Goal: Task Accomplishment & Management: Manage account settings

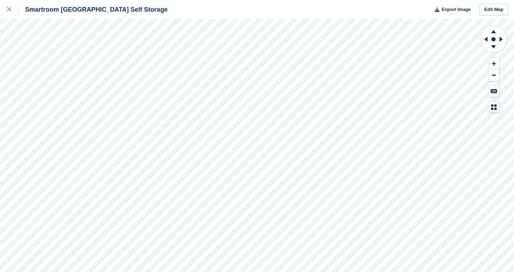
click at [10, 6] on div at bounding box center [13, 9] width 12 height 8
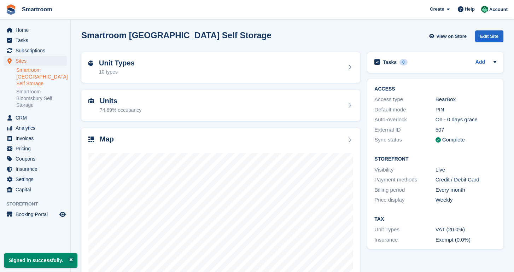
click at [43, 72] on link "Smartroom [GEOGRAPHIC_DATA] Self Storage" at bounding box center [41, 77] width 51 height 20
click at [296, 131] on div "Map" at bounding box center [220, 210] width 279 height 165
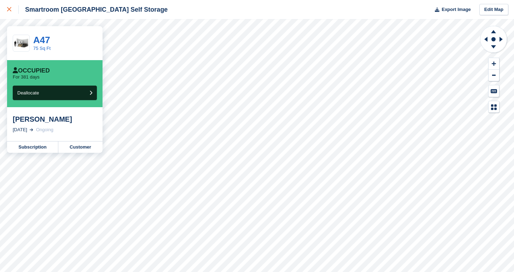
click at [4, 9] on link at bounding box center [9, 9] width 19 height 19
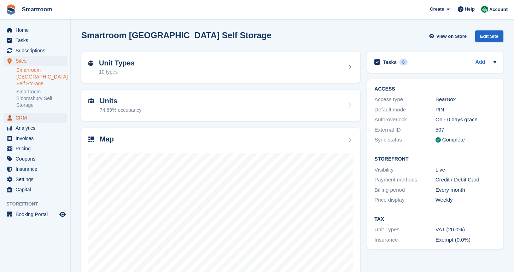
click at [30, 116] on span "CRM" at bounding box center [37, 118] width 42 height 10
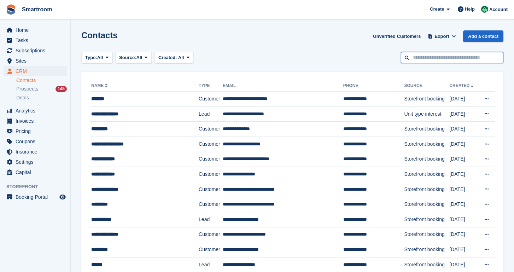
click at [436, 53] on input "text" at bounding box center [452, 58] width 103 height 12
type input "********"
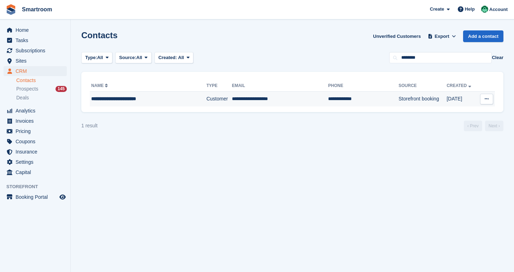
click at [164, 99] on div "**********" at bounding box center [139, 98] width 97 height 7
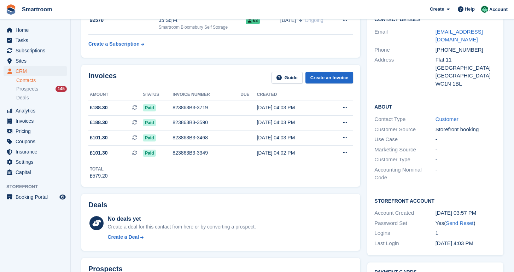
scroll to position [56, 0]
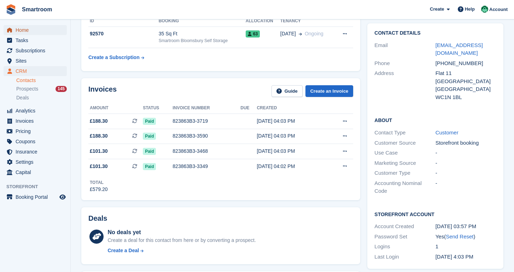
click at [37, 28] on span "Home" at bounding box center [37, 30] width 42 height 10
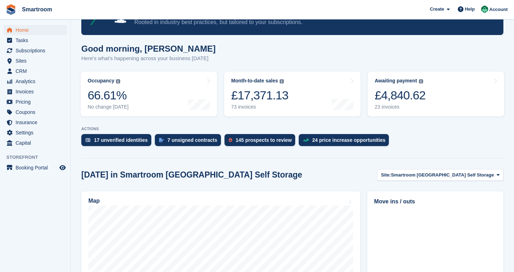
scroll to position [57, 0]
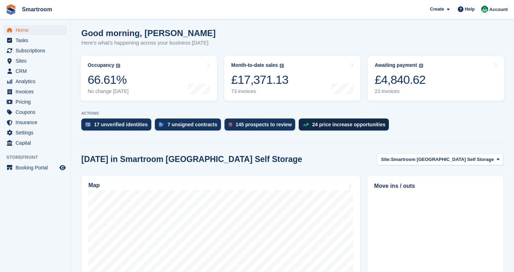
click at [337, 123] on div "24 price increase opportunities" at bounding box center [348, 125] width 73 height 6
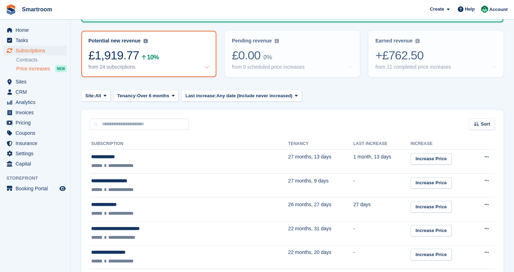
scroll to position [75, 0]
click at [437, 45] on div "Earned revenue Revenue earned in the Last 30 Days from completed price increase…" at bounding box center [436, 53] width 134 height 45
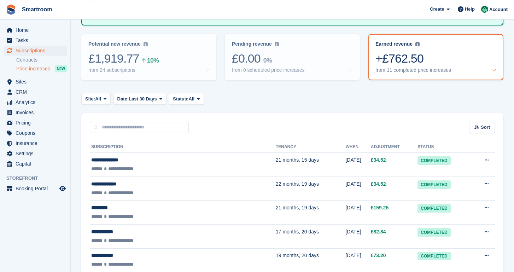
scroll to position [63, 0]
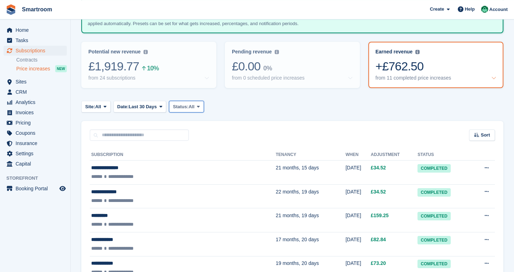
click at [195, 110] on button "Status: All" at bounding box center [186, 107] width 35 height 12
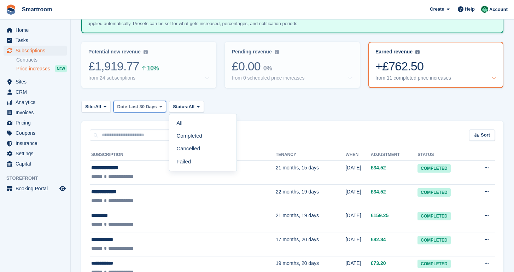
click at [147, 110] on button "Date: Last 30 Days" at bounding box center [140, 107] width 53 height 12
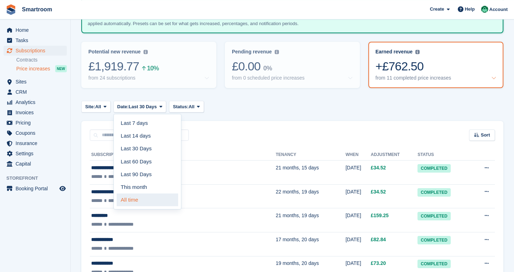
click at [148, 197] on link "All time" at bounding box center [148, 199] width 62 height 13
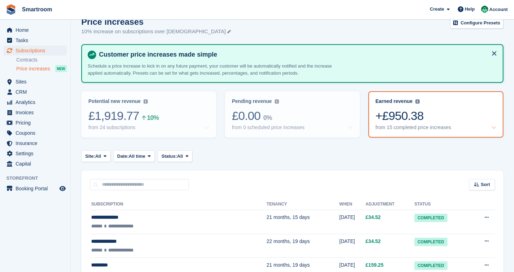
scroll to position [15, 0]
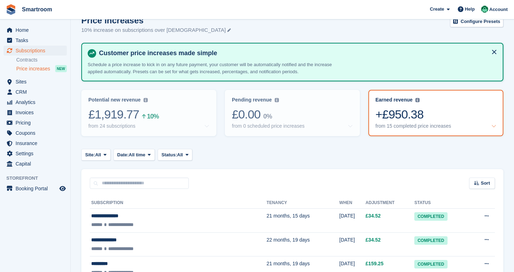
click at [105, 155] on button "Site: All" at bounding box center [95, 155] width 29 height 12
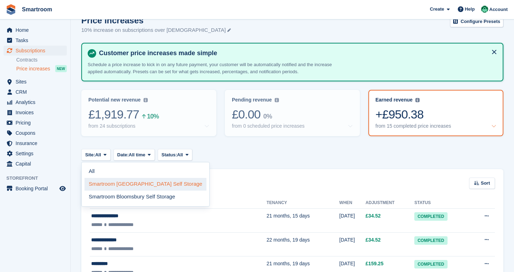
click at [129, 186] on link "Smartroom [GEOGRAPHIC_DATA] Self Storage" at bounding box center [146, 184] width 122 height 13
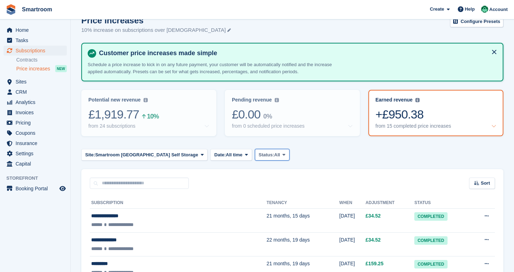
click at [275, 155] on span "All" at bounding box center [277, 154] width 6 height 7
click at [275, 198] on link "Cancelled" at bounding box center [289, 197] width 62 height 13
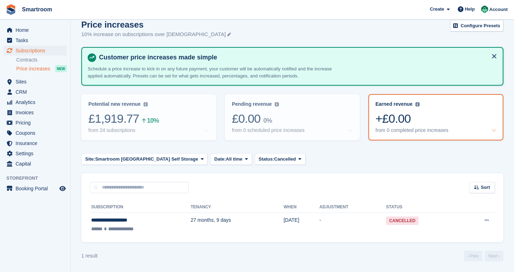
scroll to position [11, 0]
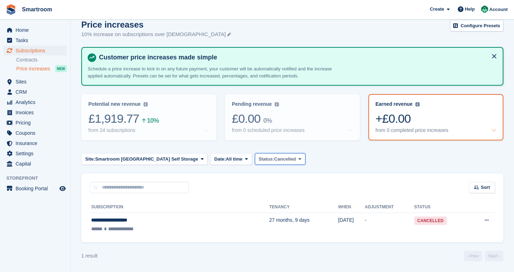
click at [283, 156] on span "Cancelled" at bounding box center [285, 159] width 22 height 7
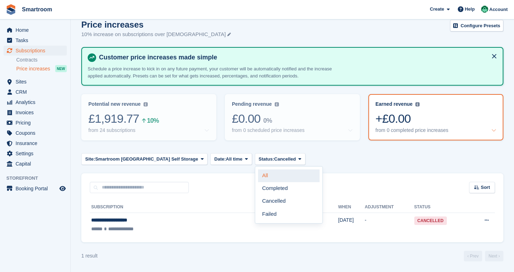
click at [277, 174] on link "All" at bounding box center [289, 175] width 62 height 13
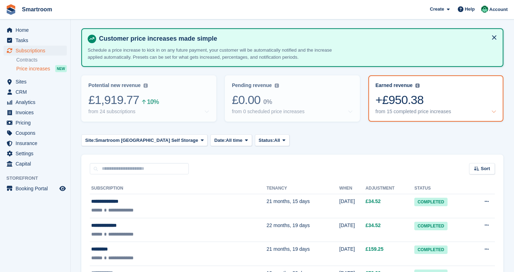
scroll to position [14, 0]
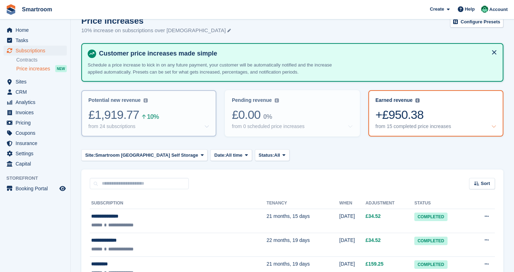
click at [171, 127] on div "from 24 subscriptions" at bounding box center [148, 126] width 121 height 6
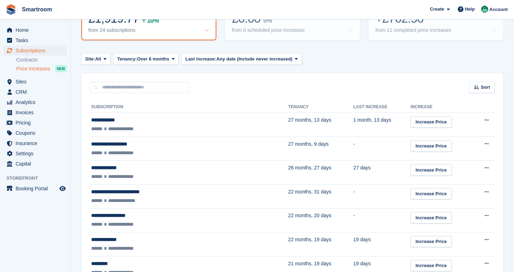
scroll to position [130, 0]
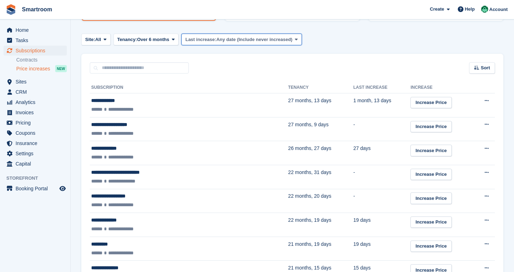
click at [247, 41] on span "Any date (Include never increased)" at bounding box center [254, 39] width 76 height 7
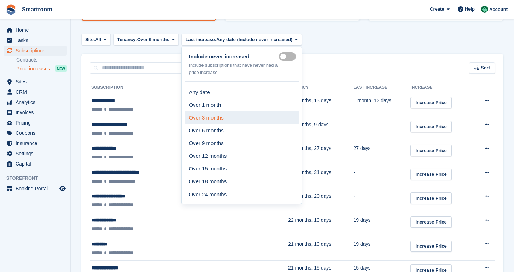
click at [230, 117] on link "Over 3 months" at bounding box center [242, 117] width 114 height 13
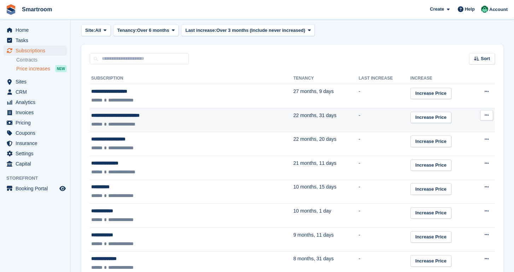
scroll to position [202, 0]
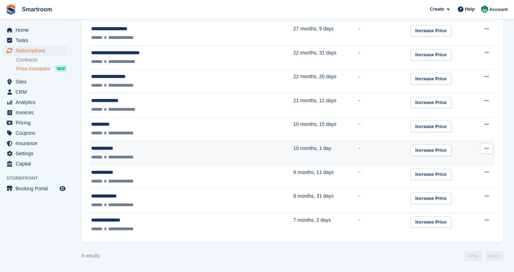
click at [173, 155] on div "**********" at bounding box center [157, 156] width 133 height 7
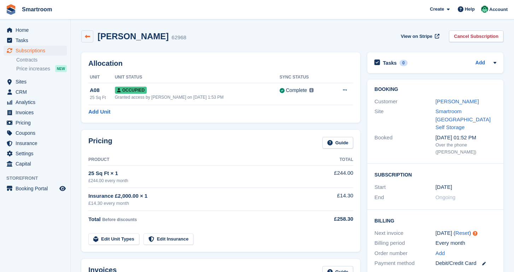
click at [85, 40] on link at bounding box center [87, 36] width 12 height 12
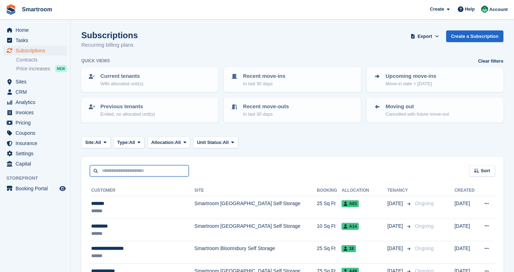
click at [131, 173] on input "text" at bounding box center [139, 171] width 99 height 12
type input "********"
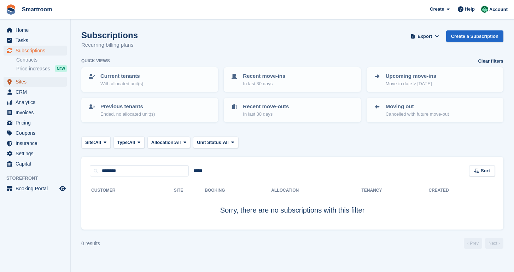
click at [28, 80] on span "Sites" at bounding box center [37, 82] width 42 height 10
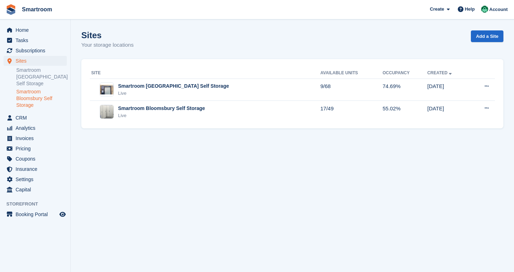
click at [39, 93] on link "Smartroom Bloomsbury Self Storage" at bounding box center [41, 98] width 51 height 20
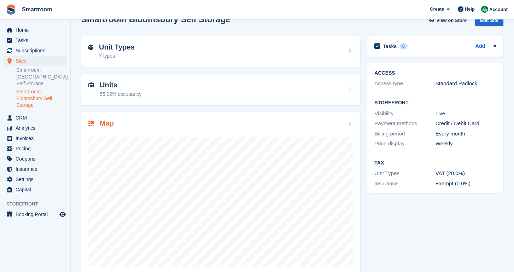
scroll to position [13, 0]
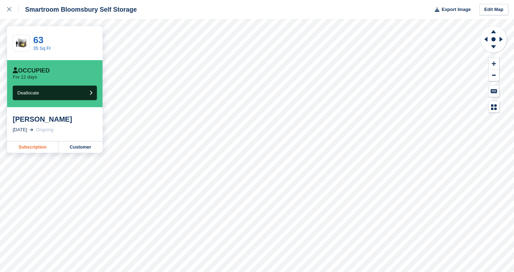
click at [39, 145] on link "Subscription" at bounding box center [32, 146] width 51 height 11
click at [8, 11] on icon at bounding box center [9, 9] width 4 height 4
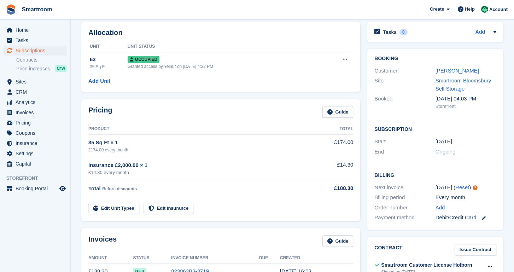
scroll to position [52, 0]
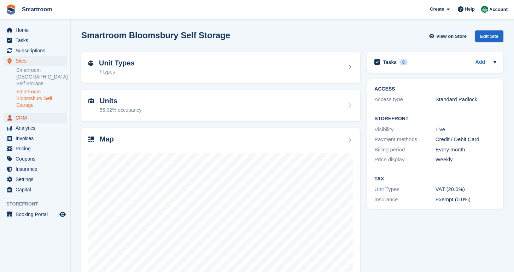
click at [31, 117] on span "CRM" at bounding box center [37, 118] width 42 height 10
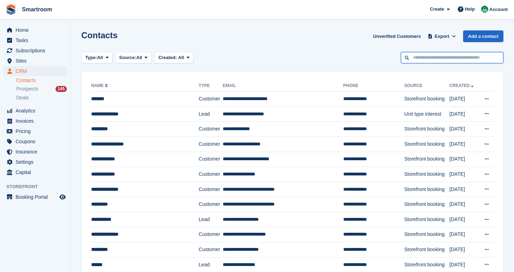
click at [433, 52] on input "text" at bounding box center [452, 58] width 103 height 12
type input "****"
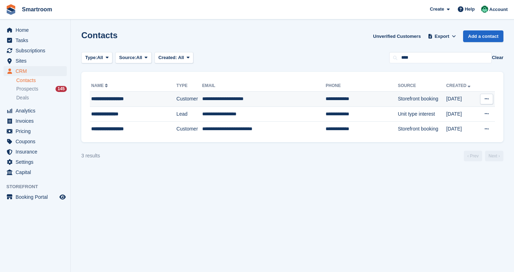
click at [143, 99] on div "**********" at bounding box center [126, 98] width 71 height 7
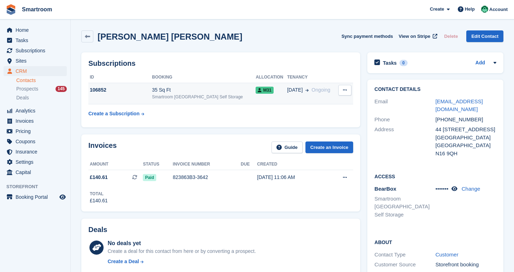
click at [287, 92] on span "[DATE]" at bounding box center [295, 89] width 16 height 7
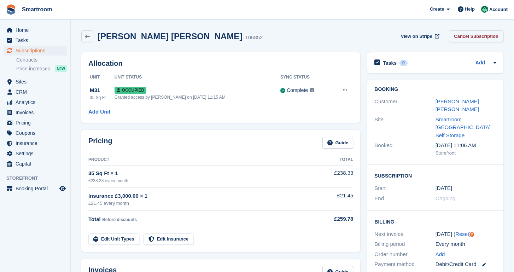
click at [471, 40] on link "Cancel Subscription" at bounding box center [476, 36] width 54 height 12
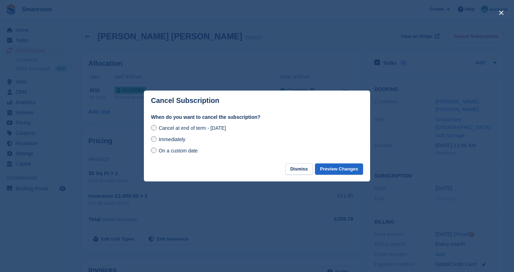
click at [186, 153] on span "On a custom date" at bounding box center [178, 151] width 39 height 6
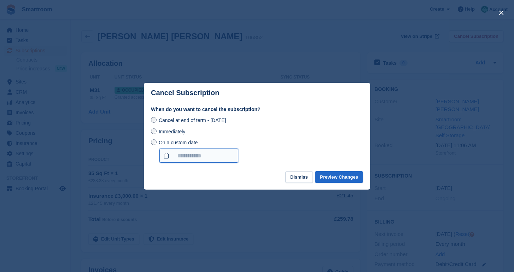
click at [209, 158] on input "On a custom date" at bounding box center [198, 156] width 79 height 14
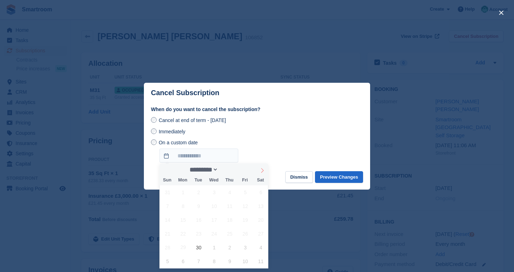
click at [262, 169] on icon at bounding box center [262, 170] width 5 height 5
select select "*"
click at [166, 204] on span "5" at bounding box center [168, 206] width 14 height 14
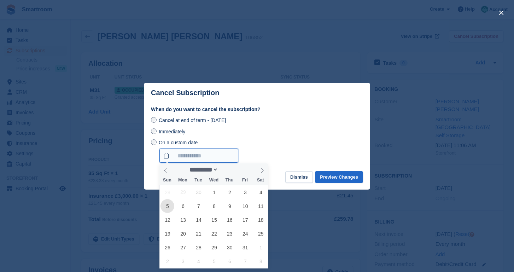
type input "**********"
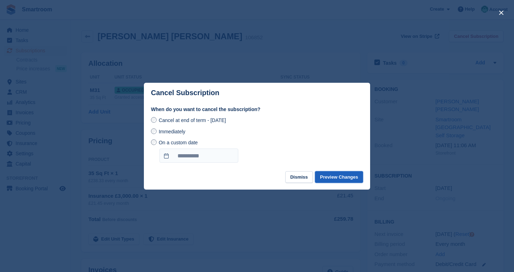
click at [330, 172] on button "Preview Changes" at bounding box center [339, 177] width 48 height 12
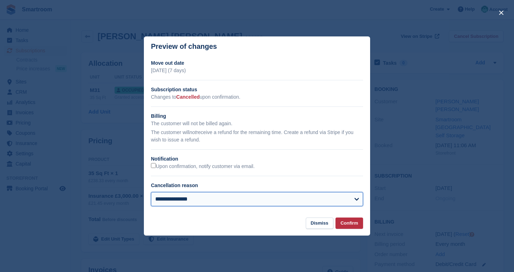
click at [151, 192] on select "**********" at bounding box center [257, 199] width 212 height 14
select select "**********"
click option "**********" at bounding box center [0, 0] width 0 height 0
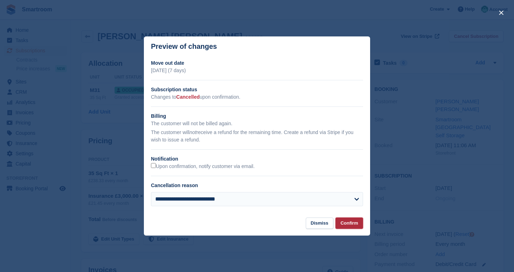
click at [349, 226] on button "Confirm" at bounding box center [350, 223] width 28 height 12
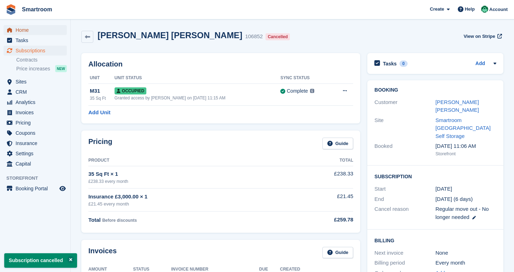
click at [25, 33] on span "Home" at bounding box center [37, 30] width 42 height 10
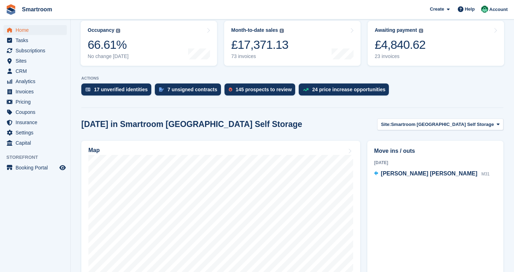
scroll to position [96, 0]
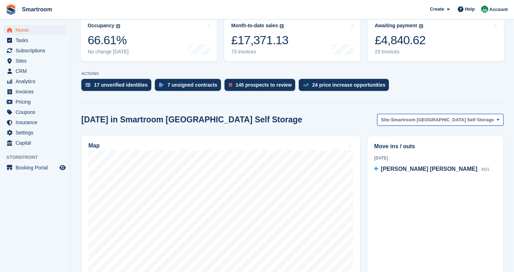
click at [409, 117] on span "Smartroom [GEOGRAPHIC_DATA] Self Storage" at bounding box center [442, 119] width 103 height 7
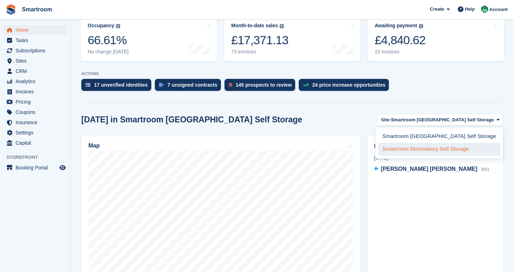
click at [411, 150] on link "Smartroom Bloomsbury Self Storage" at bounding box center [439, 149] width 122 height 13
